Goal: Task Accomplishment & Management: Manage account settings

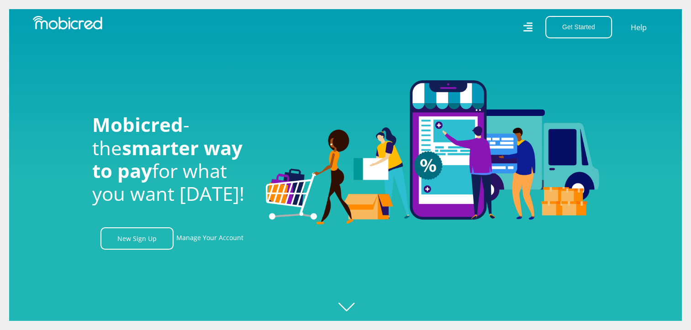
click at [529, 25] on icon at bounding box center [527, 27] width 9 height 13
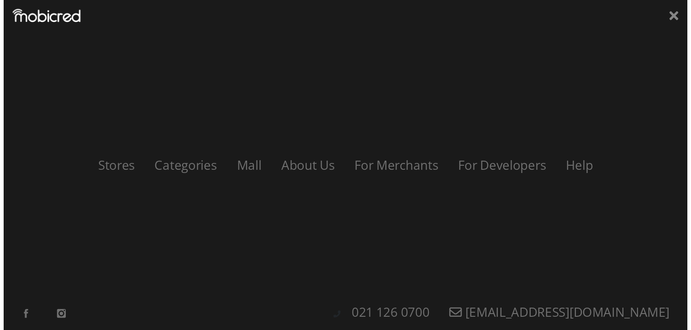
scroll to position [0, 650]
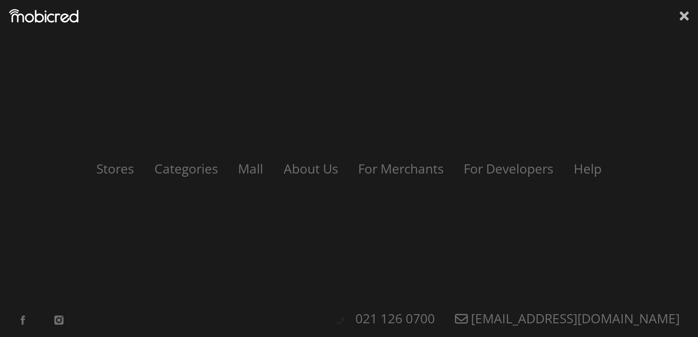
click at [688, 17] on icon at bounding box center [684, 16] width 9 height 14
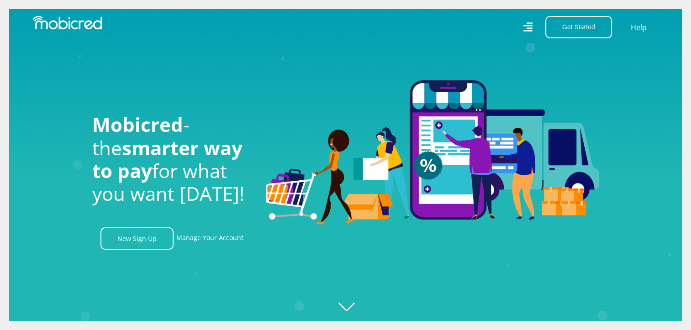
scroll to position [0, 1171]
click at [208, 238] on link "Manage Your Account" at bounding box center [209, 238] width 67 height 22
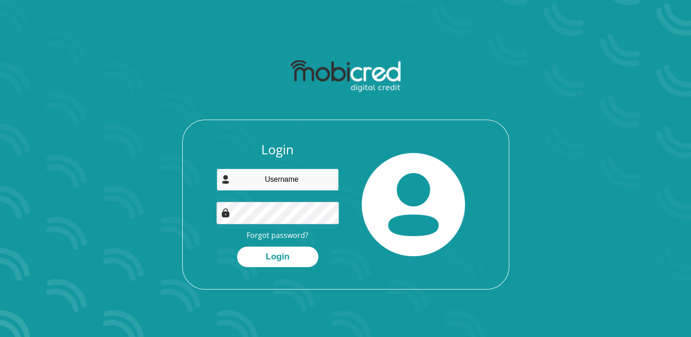
click at [261, 183] on input "email" at bounding box center [278, 180] width 122 height 22
type input "[EMAIL_ADDRESS][DOMAIN_NAME]"
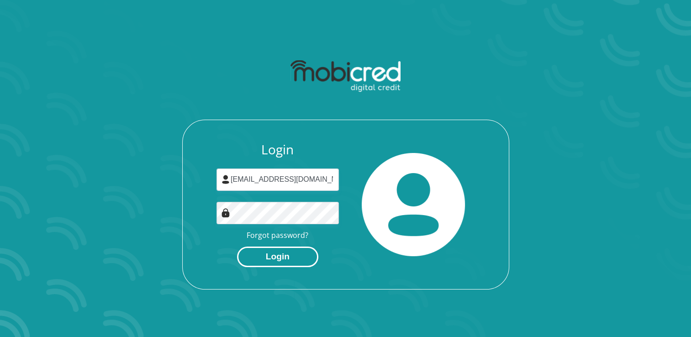
click at [294, 255] on button "Login" at bounding box center [277, 257] width 81 height 21
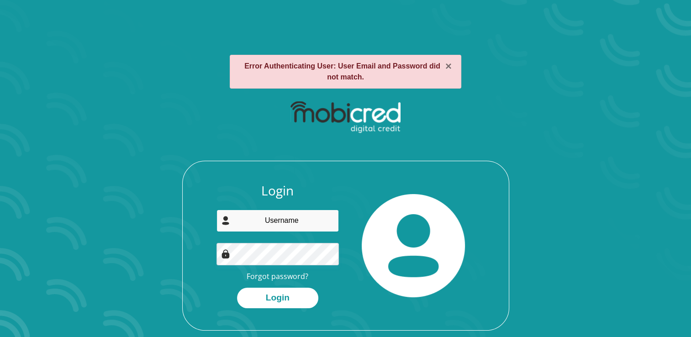
click at [286, 222] on input "email" at bounding box center [278, 221] width 122 height 22
type input "[EMAIL_ADDRESS][DOMAIN_NAME]"
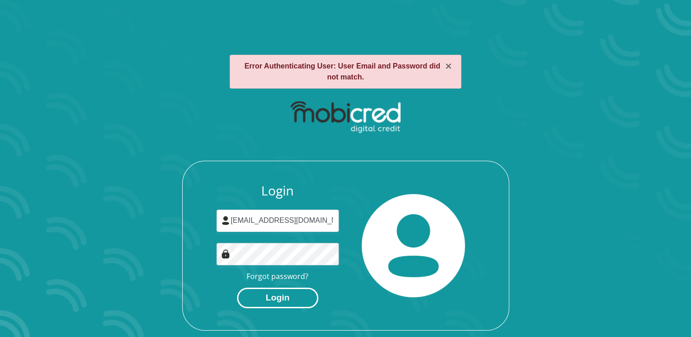
click at [269, 296] on button "Login" at bounding box center [277, 298] width 81 height 21
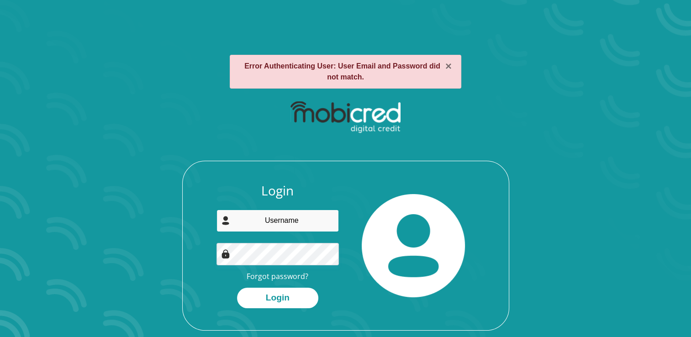
click at [287, 215] on input "email" at bounding box center [278, 221] width 122 height 22
click at [454, 134] on div at bounding box center [345, 117] width 245 height 43
